Goal: Information Seeking & Learning: Learn about a topic

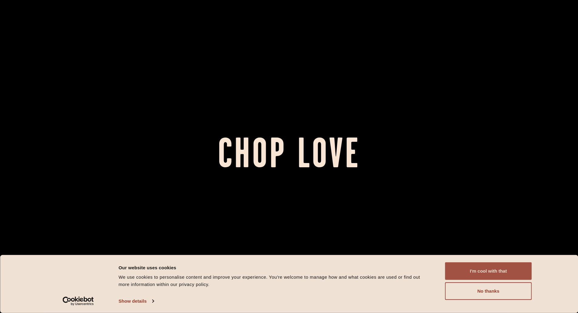
click at [477, 267] on button "I'm cool with that" at bounding box center [488, 271] width 87 height 18
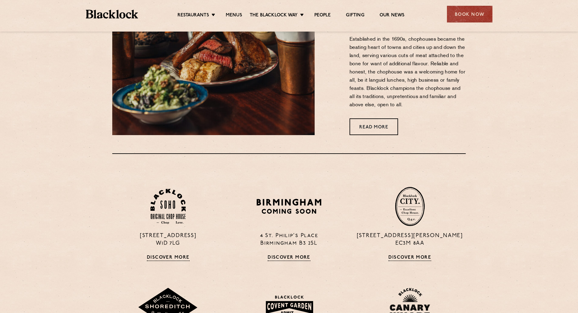
scroll to position [376, 0]
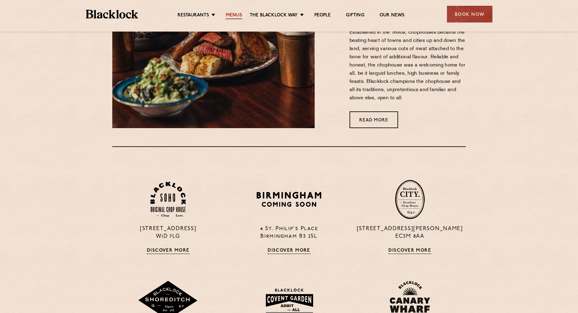
click at [239, 15] on link "Menus" at bounding box center [234, 15] width 16 height 7
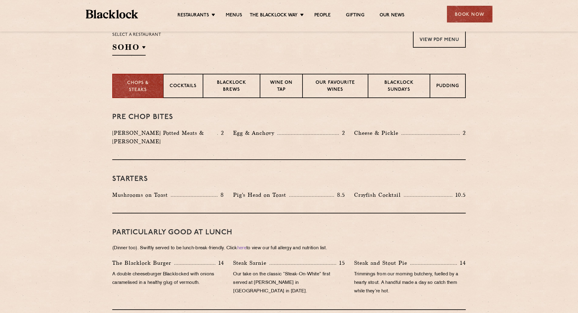
scroll to position [197, 0]
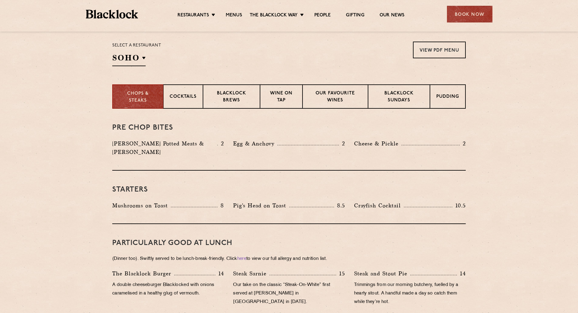
drag, startPoint x: 583, startPoint y: 64, endPoint x: 577, endPoint y: 110, distance: 45.6
click at [391, 104] on p "Blacklock Sundays" at bounding box center [399, 97] width 49 height 14
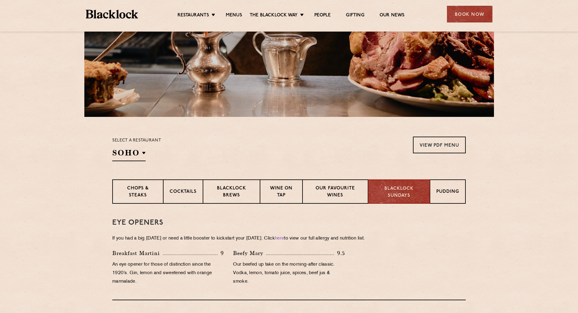
scroll to position [99, 0]
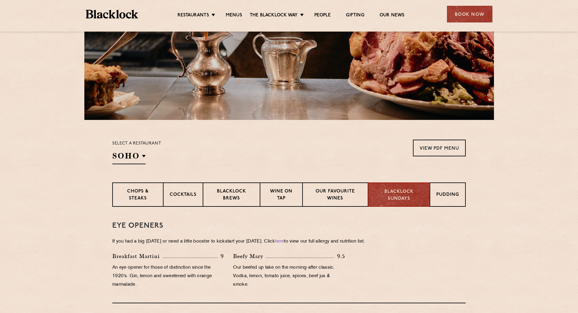
click at [145, 149] on div "Select a restaurant [GEOGRAPHIC_DATA] [GEOGRAPHIC_DATA] [GEOGRAPHIC_DATA] [GEOG…" at bounding box center [136, 152] width 49 height 25
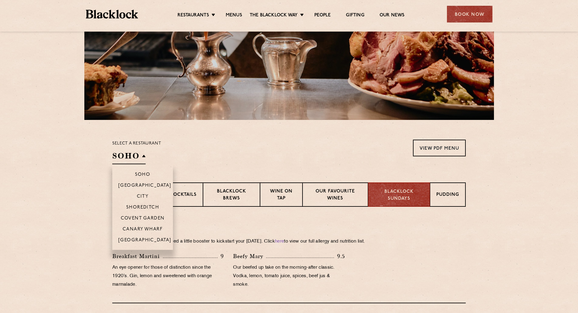
click at [138, 156] on h2 "SOHO" at bounding box center [128, 158] width 33 height 14
click at [146, 196] on p "City" at bounding box center [143, 197] width 12 height 6
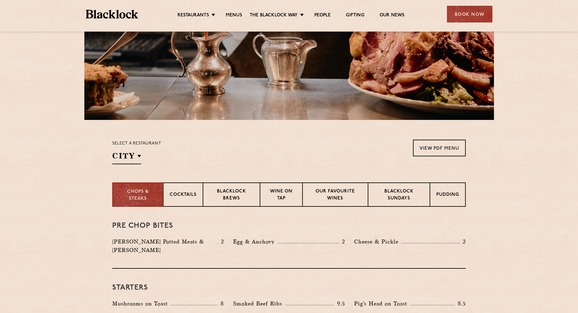
drag, startPoint x: 250, startPoint y: 165, endPoint x: 281, endPoint y: 163, distance: 31.0
click at [250, 165] on section "Select a restaurant City [GEOGRAPHIC_DATA] [GEOGRAPHIC_DATA] [GEOGRAPHIC_DATA] …" at bounding box center [289, 151] width 578 height 63
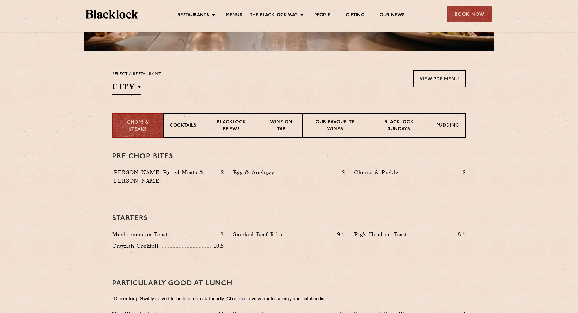
scroll to position [117, 0]
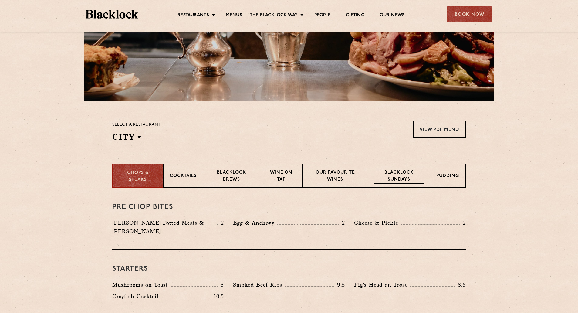
click at [412, 175] on p "Blacklock Sundays" at bounding box center [399, 176] width 49 height 14
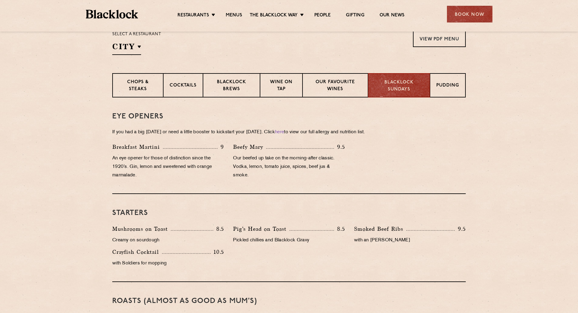
scroll to position [89, 0]
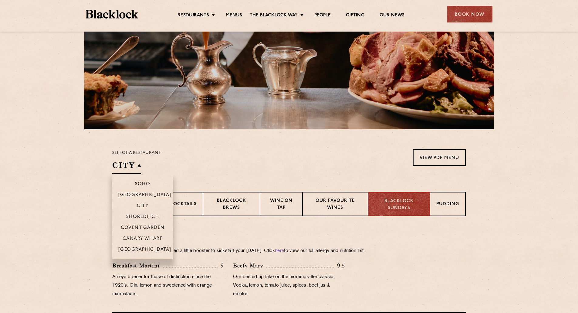
click at [117, 173] on h2 "City" at bounding box center [126, 167] width 29 height 14
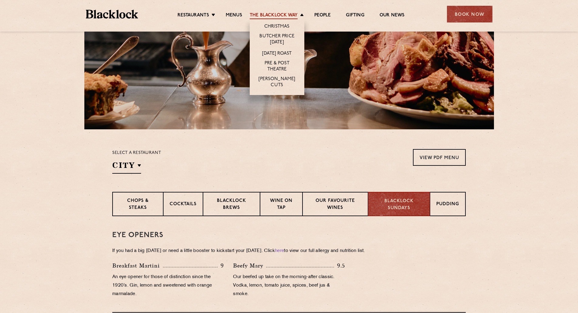
click at [265, 17] on link "The Blacklock Way" at bounding box center [274, 15] width 48 height 7
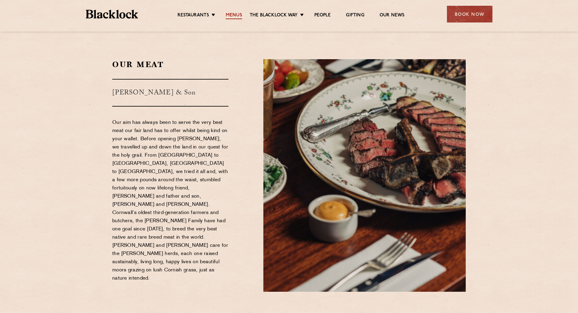
click at [240, 15] on link "Menus" at bounding box center [234, 15] width 16 height 7
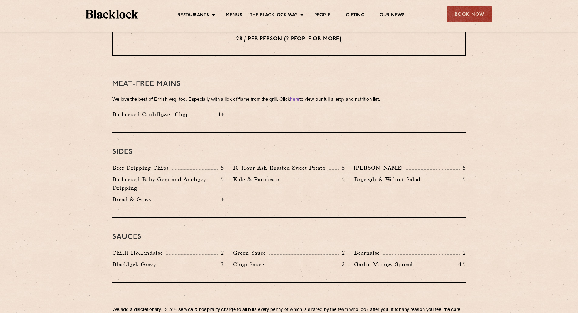
scroll to position [850, 0]
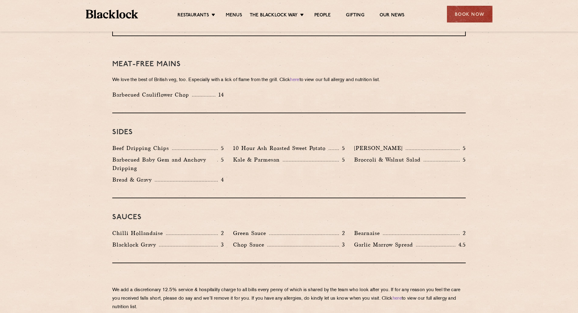
drag, startPoint x: 583, startPoint y: 62, endPoint x: 583, endPoint y: 258, distance: 195.8
